Goal: Information Seeking & Learning: Understand process/instructions

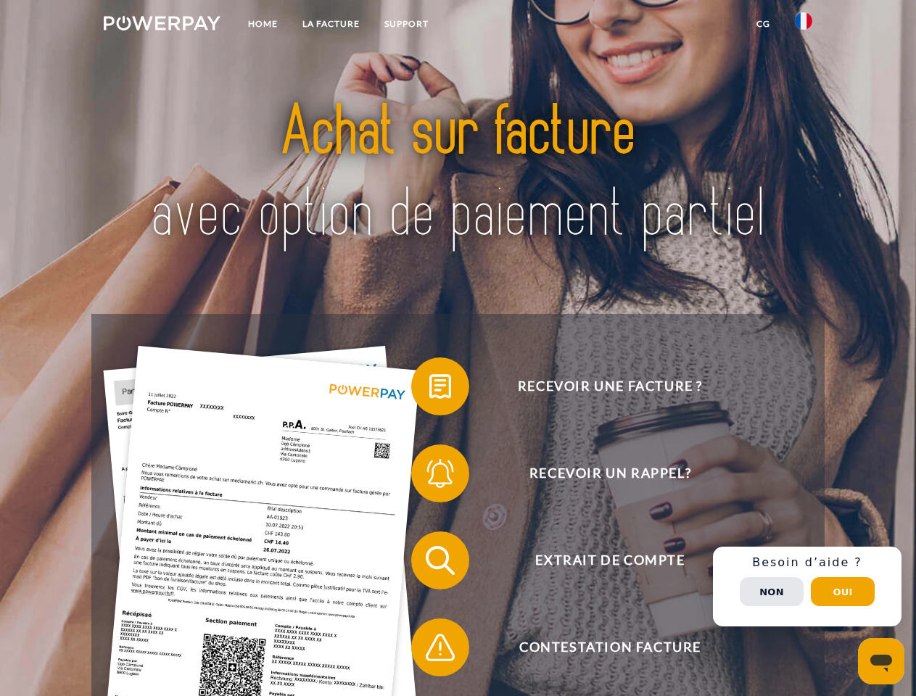
click at [162, 25] on img at bounding box center [162, 23] width 117 height 15
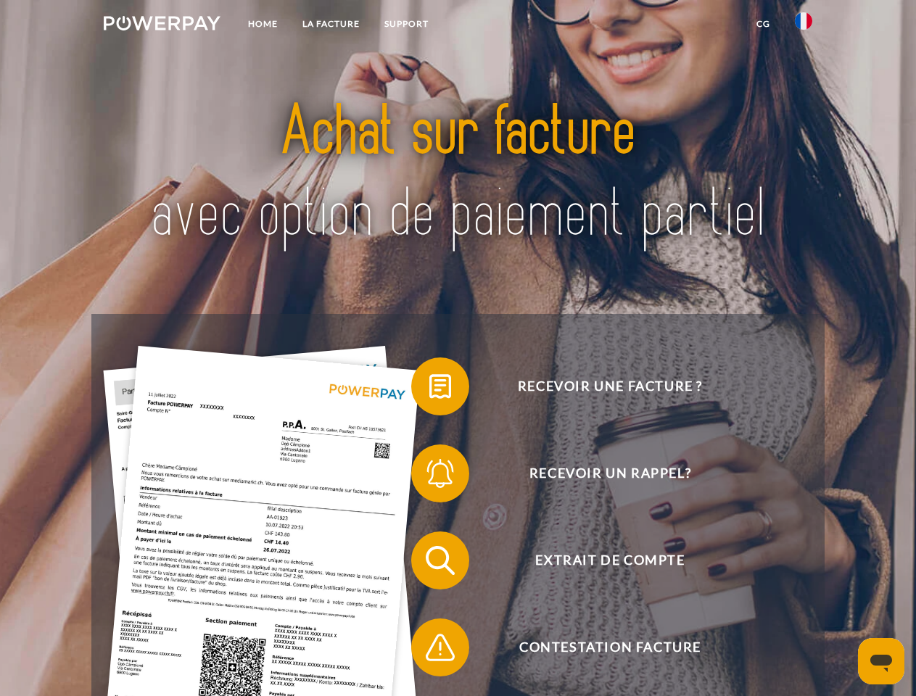
click at [803, 25] on img at bounding box center [803, 20] width 17 height 17
click at [763, 24] on link "CG" at bounding box center [763, 24] width 38 height 26
click at [429, 389] on span at bounding box center [418, 386] width 73 height 73
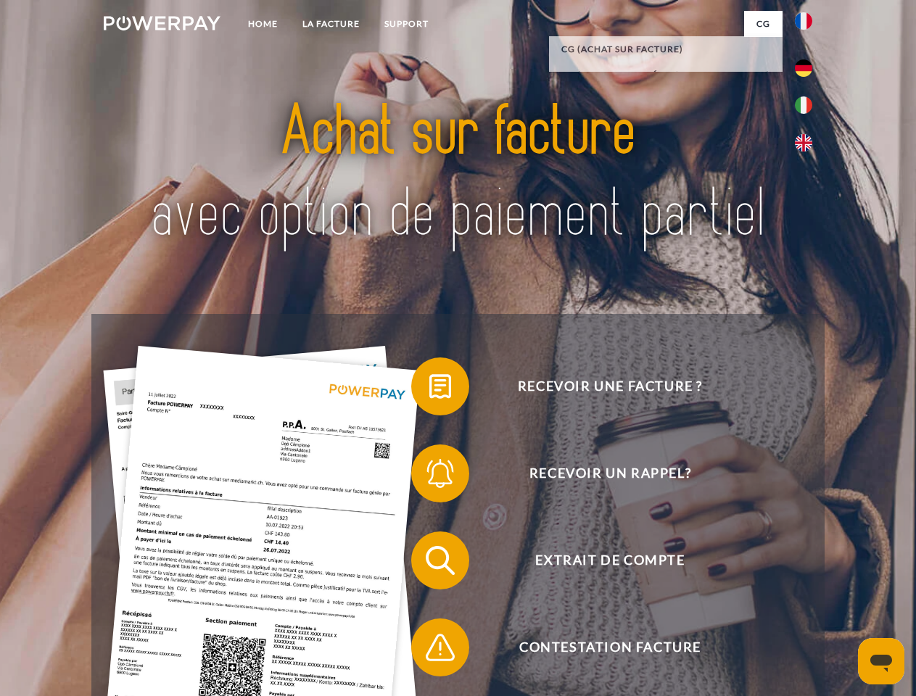
click at [429, 476] on span at bounding box center [418, 473] width 73 height 73
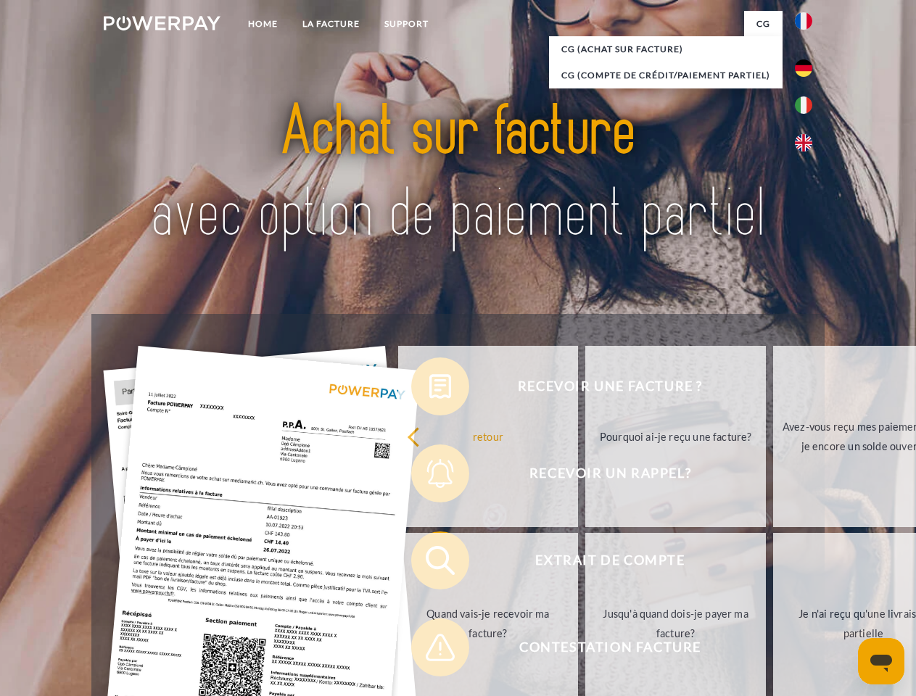
click at [585, 563] on link "Jusqu'à quand dois-je payer ma facture?" at bounding box center [675, 623] width 181 height 181
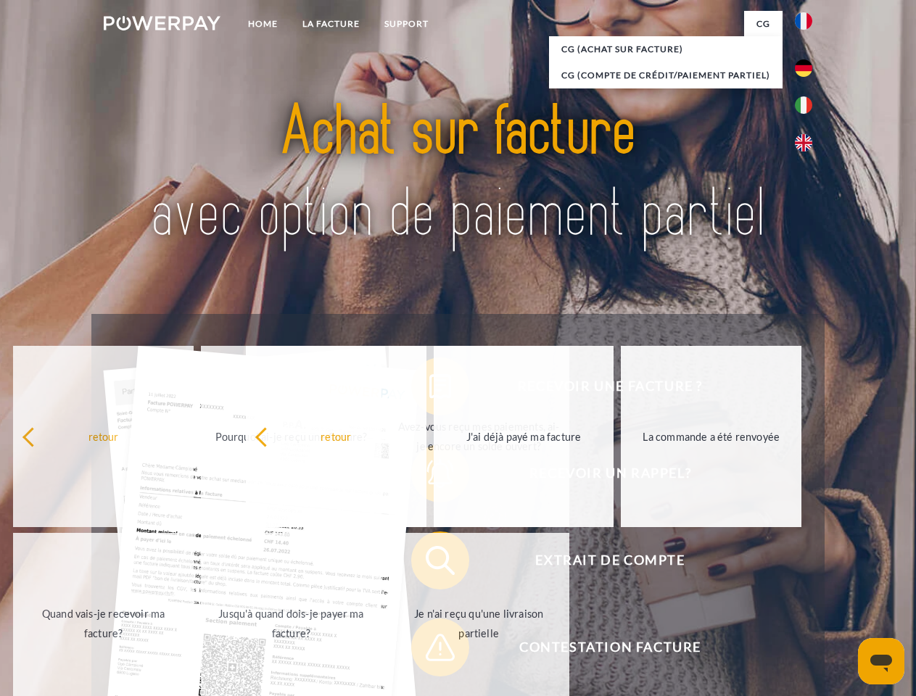
click at [429, 650] on span at bounding box center [418, 647] width 73 height 73
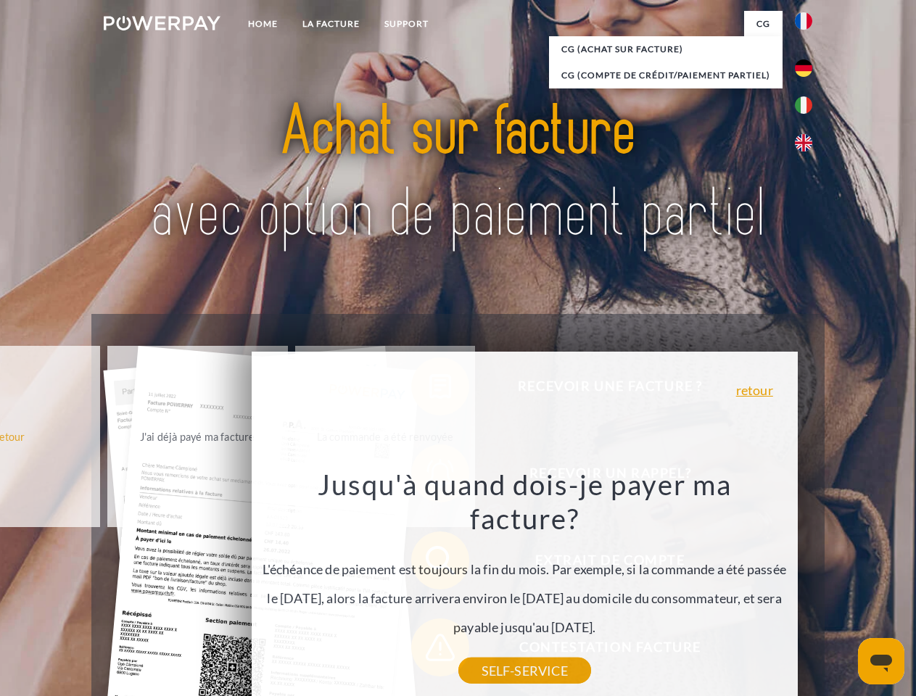
click at [807, 587] on div "Recevoir une facture ? Recevoir un rappel? Extrait de compte retour" at bounding box center [457, 604] width 732 height 580
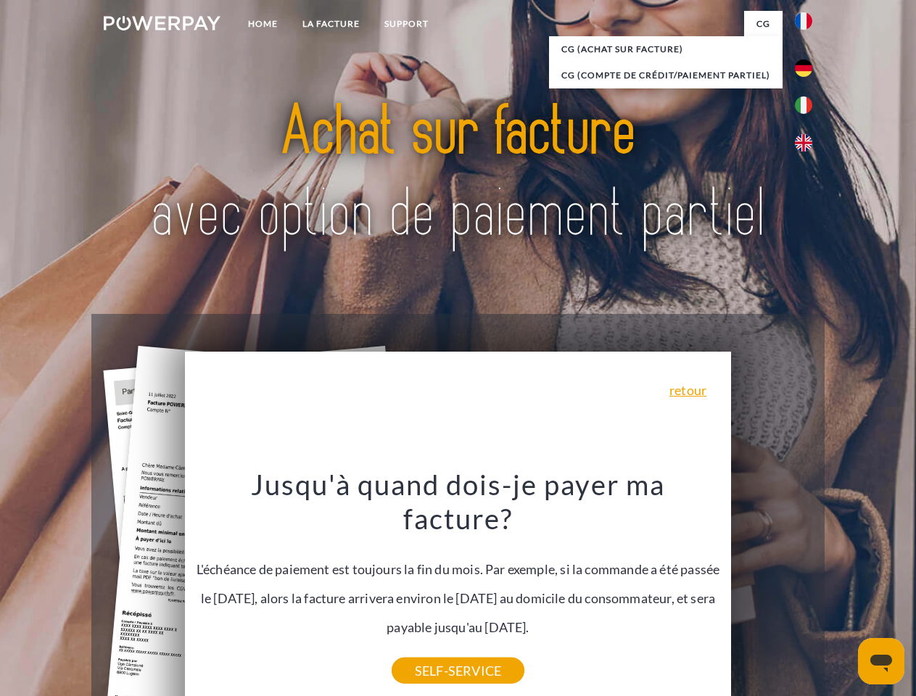
click at [771, 589] on span "Extrait de compte" at bounding box center [609, 560] width 355 height 58
click at [842, 592] on header "Home LA FACTURE Support" at bounding box center [458, 500] width 916 height 1001
